Goal: Transaction & Acquisition: Purchase product/service

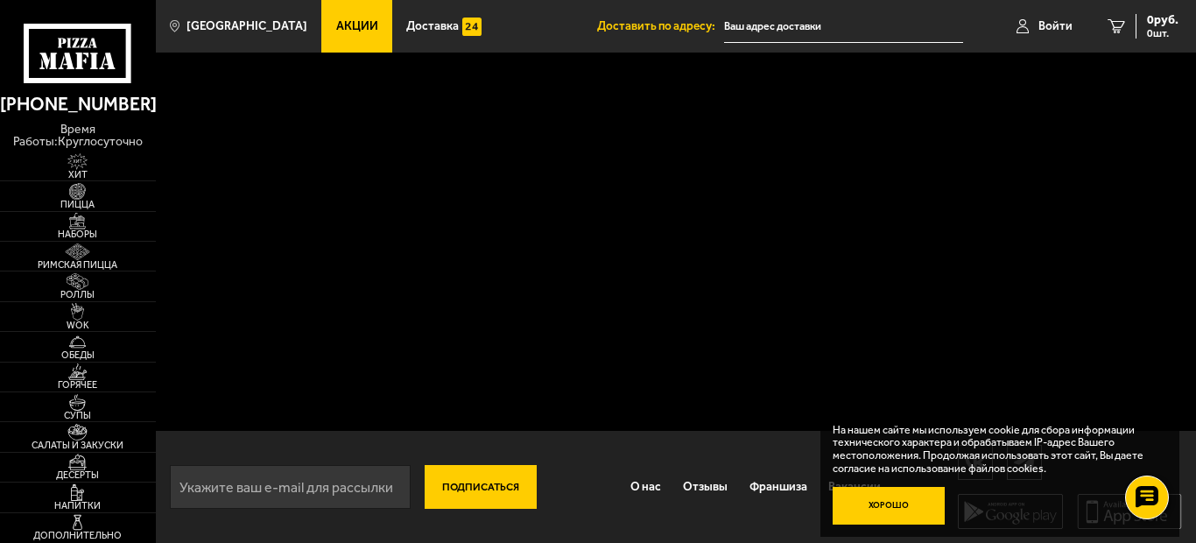
click at [902, 507] on button "Хорошо" at bounding box center [888, 506] width 112 height 38
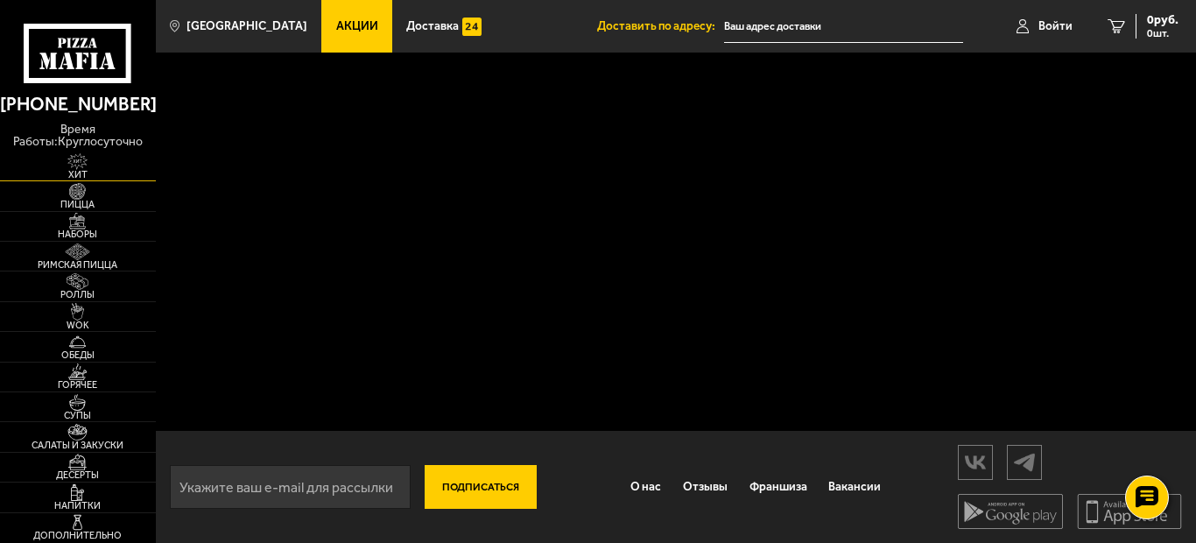
click at [70, 167] on img at bounding box center [77, 161] width 48 height 17
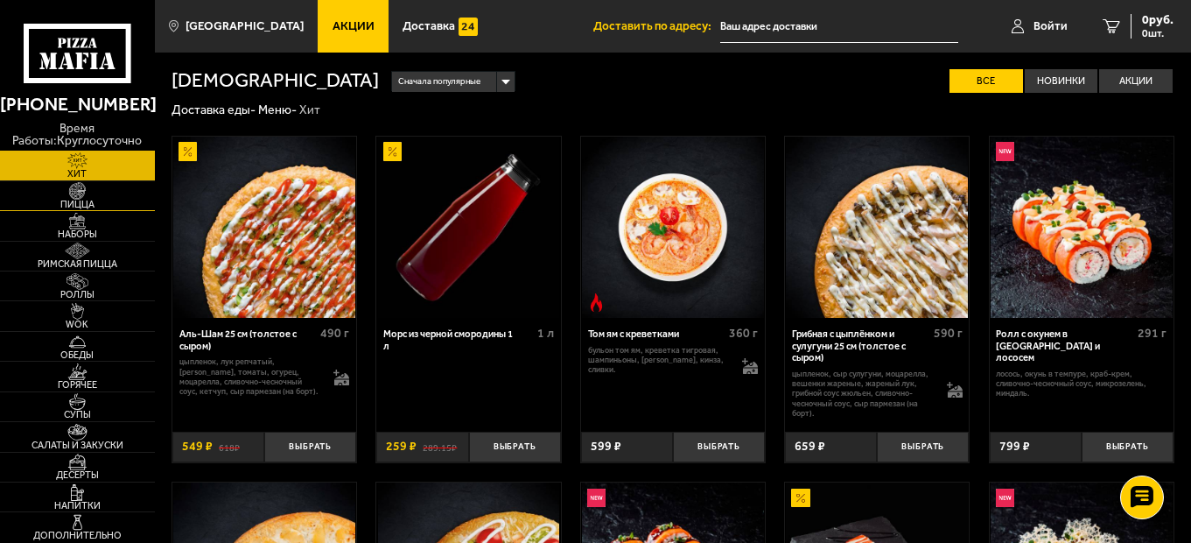
click at [95, 195] on img at bounding box center [76, 190] width 47 height 17
click at [88, 229] on span "Наборы" at bounding box center [77, 234] width 155 height 10
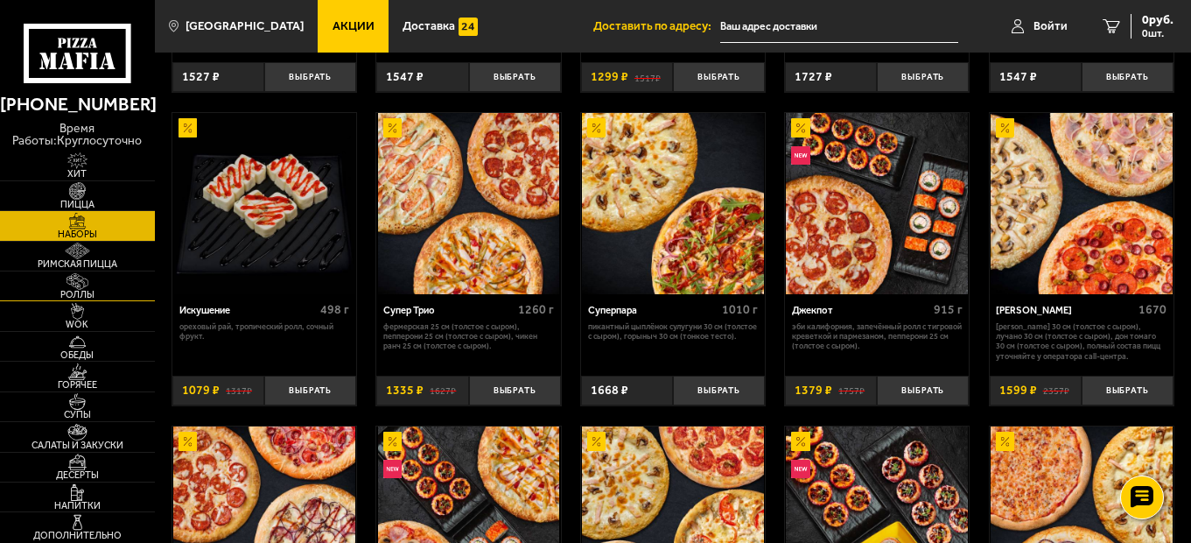
scroll to position [463, 0]
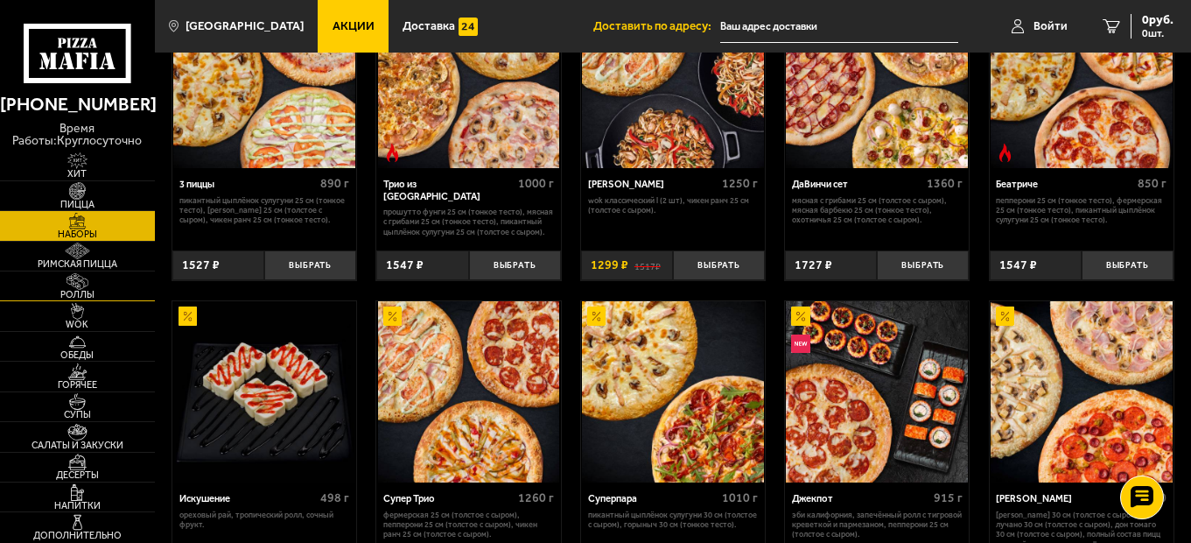
click at [67, 284] on img at bounding box center [76, 281] width 47 height 17
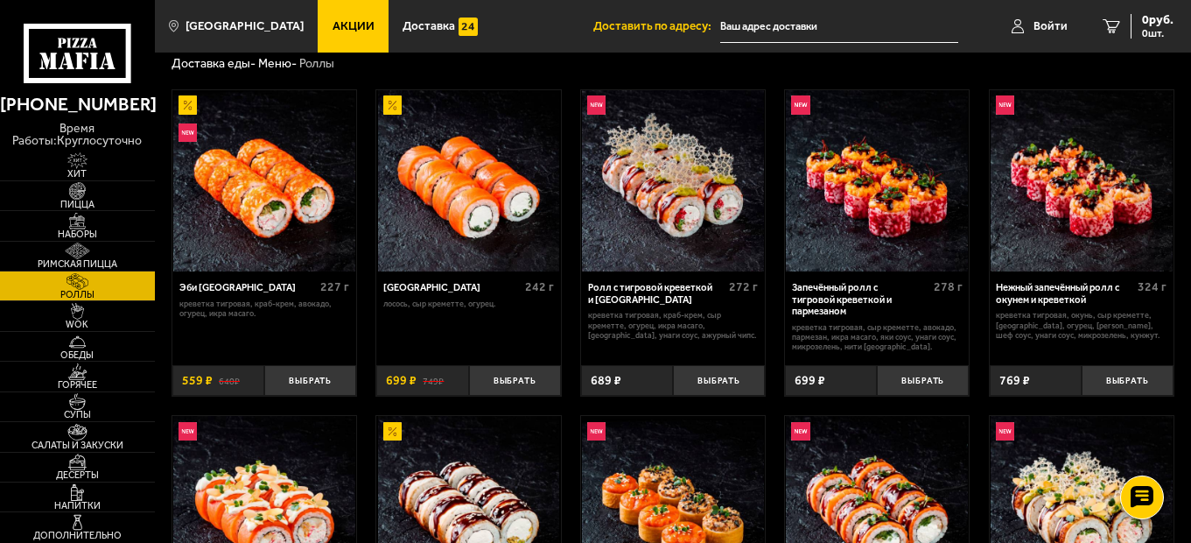
scroll to position [88, 0]
